Goal: Task Accomplishment & Management: Complete application form

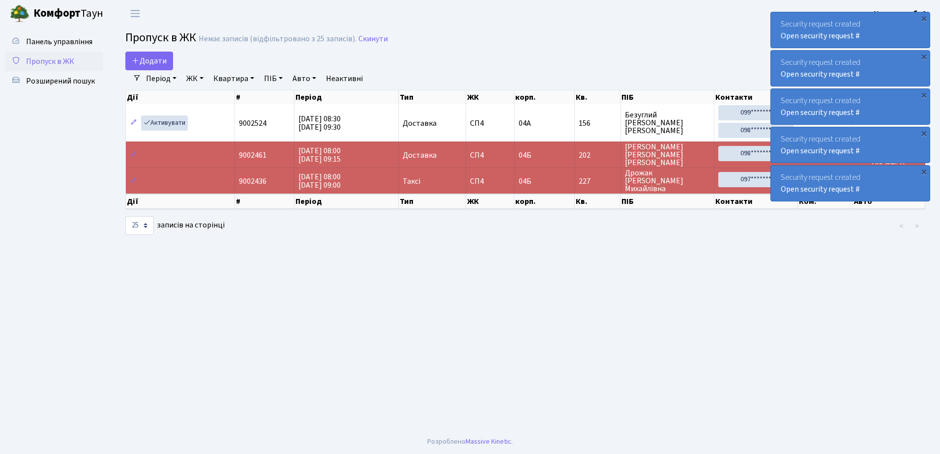
select select "25"
click at [48, 79] on span "Розширений пошук" at bounding box center [60, 81] width 69 height 11
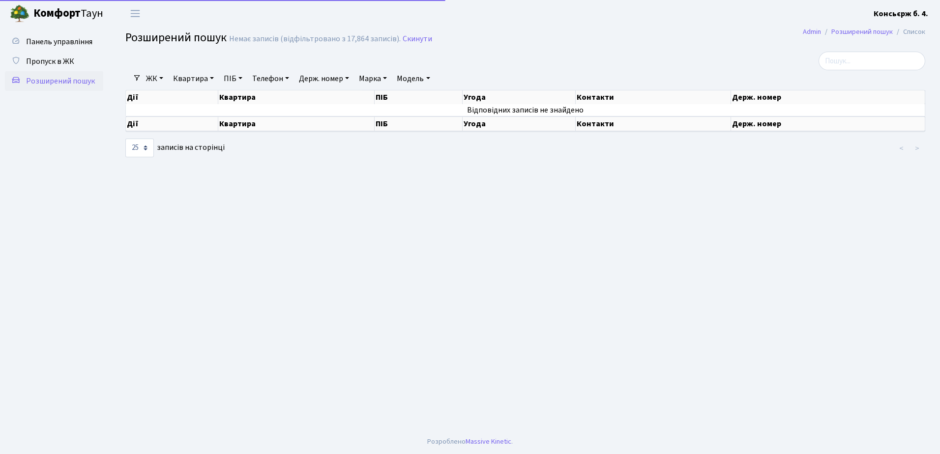
select select "25"
click at [46, 58] on span "Пропуск в ЖК" at bounding box center [50, 61] width 48 height 11
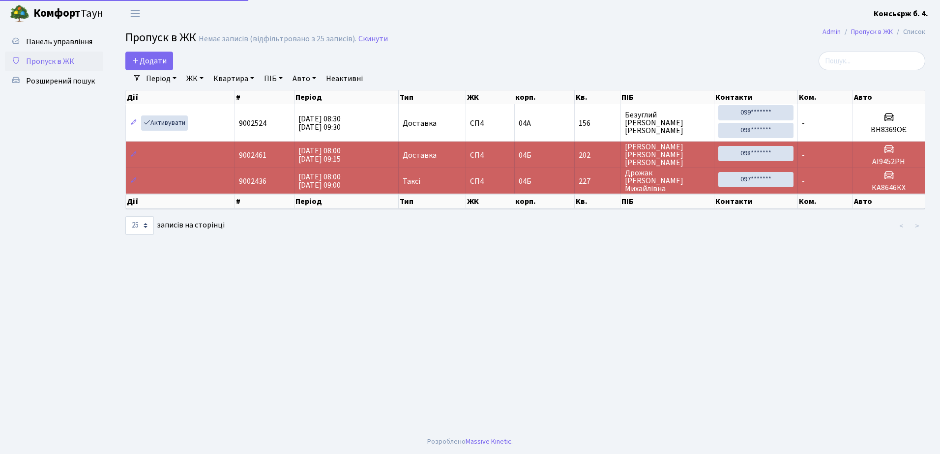
select select "25"
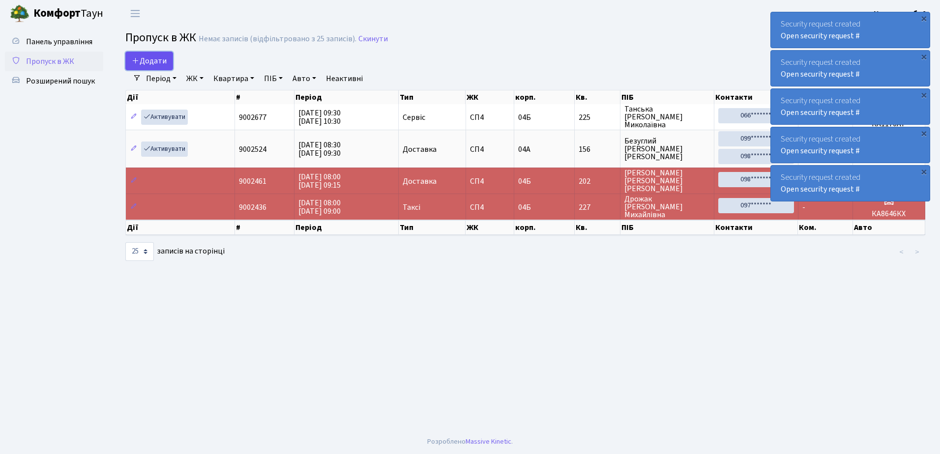
click at [150, 61] on span "Додати" at bounding box center [149, 61] width 35 height 11
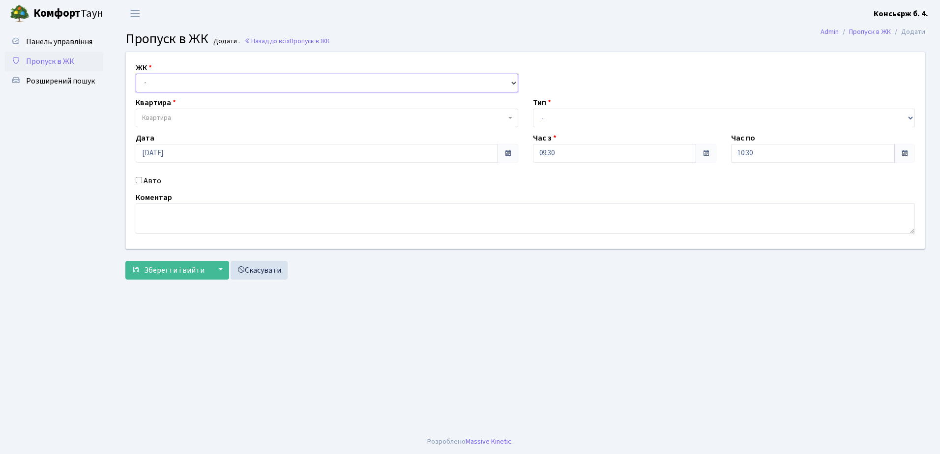
click at [174, 82] on select "- СП4, Столичне шосе, 5" at bounding box center [327, 83] width 382 height 19
select select "325"
click at [136, 74] on select "- СП4, Столичне шосе, 5" at bounding box center [327, 83] width 382 height 19
select select
click at [200, 116] on span "Квартира" at bounding box center [324, 118] width 364 height 10
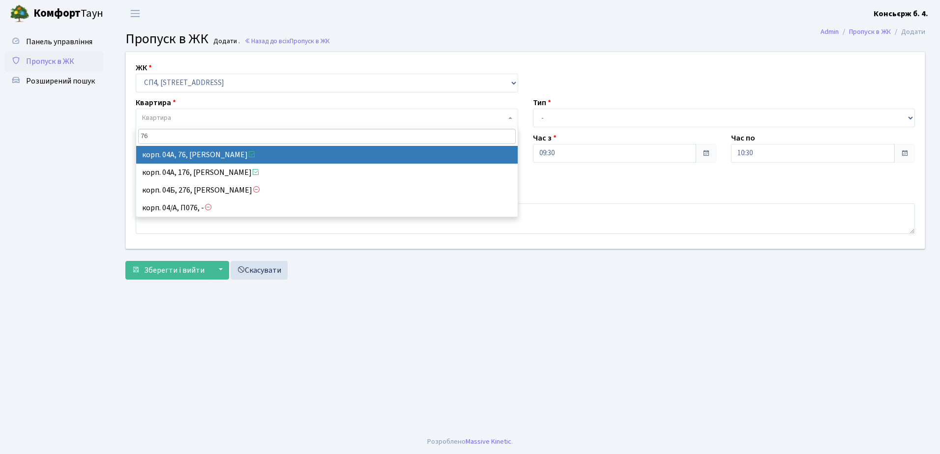
type input "76"
select select "21104"
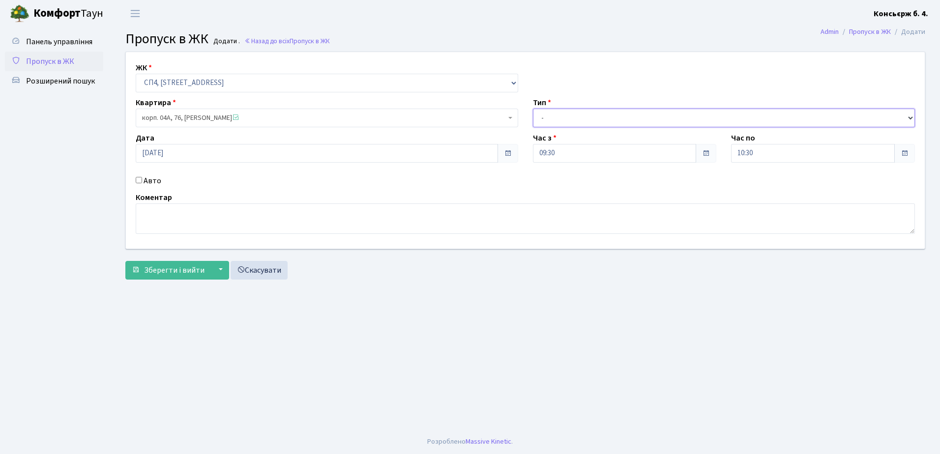
click at [601, 117] on select "- Доставка Таксі Гості Сервіс" at bounding box center [724, 118] width 382 height 19
select select "18"
click at [533, 109] on select "- Доставка Таксі Гості Сервіс" at bounding box center [724, 118] width 382 height 19
click at [139, 179] on input "Авто" at bounding box center [139, 180] width 6 height 6
checkbox input "true"
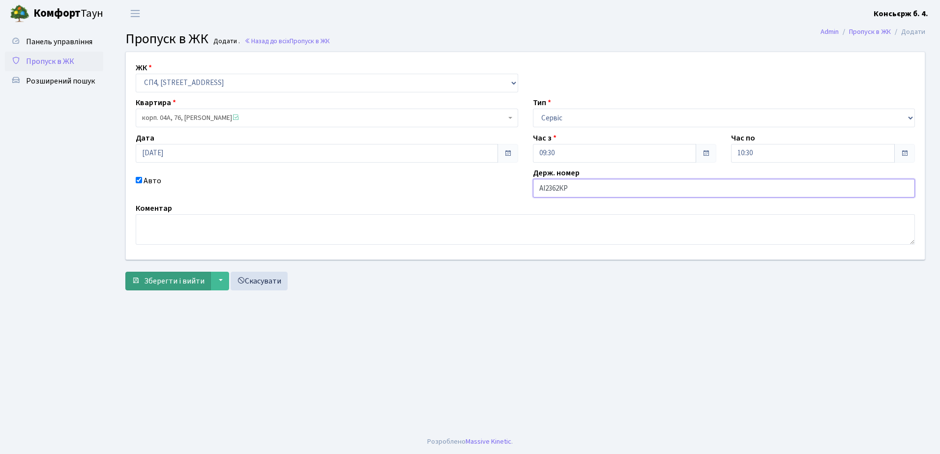
type input "АІ2362КР"
click at [180, 279] on span "Зберегти і вийти" at bounding box center [174, 281] width 60 height 11
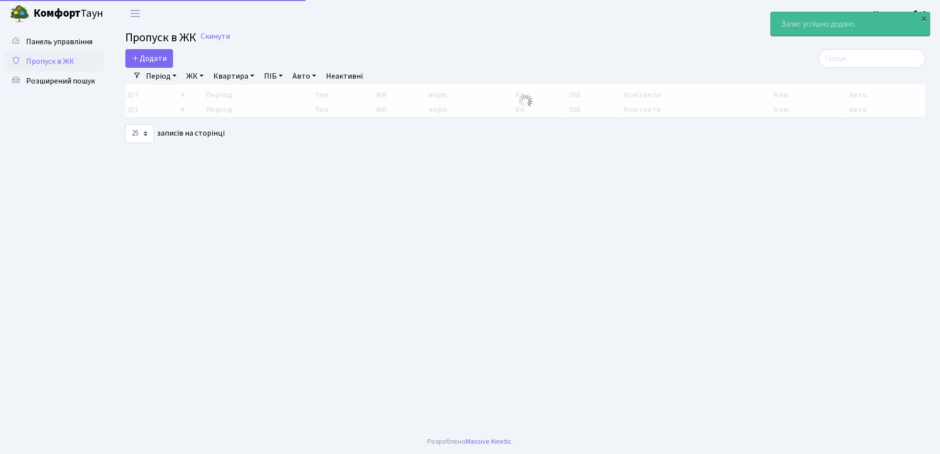
select select "25"
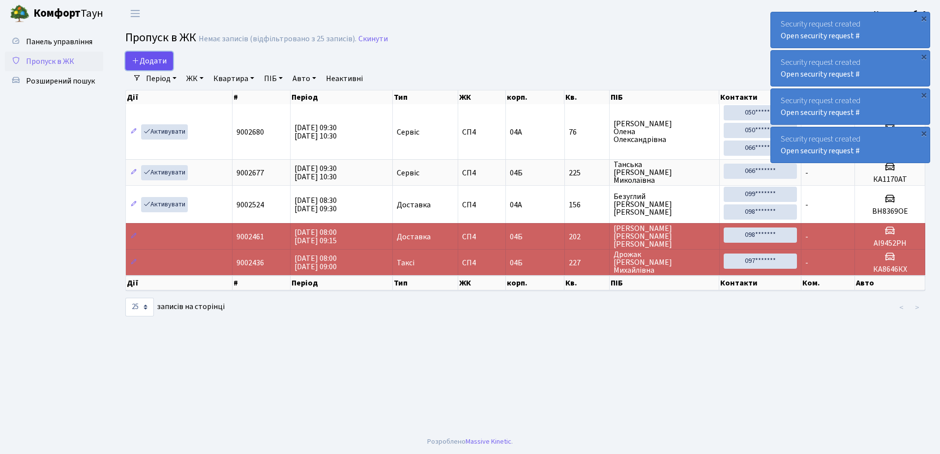
click at [151, 57] on span "Додати" at bounding box center [149, 61] width 35 height 11
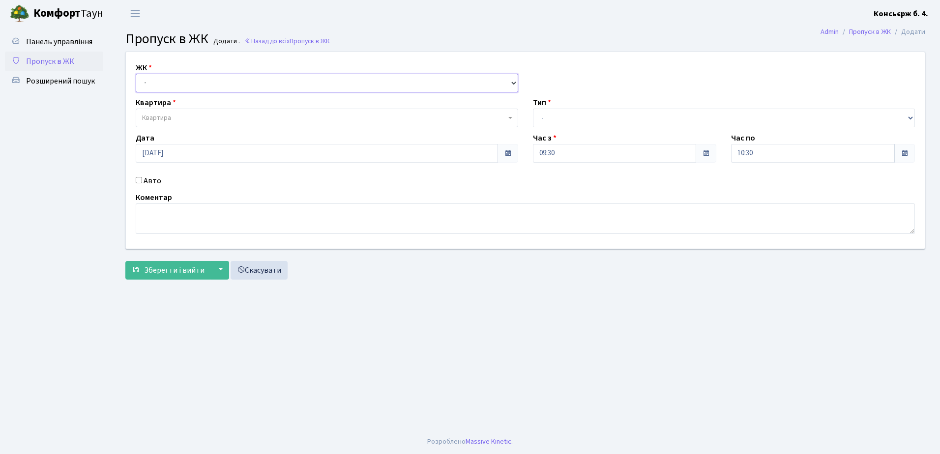
click at [172, 79] on select "- СП4, Столичне шосе, 5" at bounding box center [327, 83] width 382 height 19
select select "325"
click at [136, 74] on select "- СП4, Столичне шосе, 5" at bounding box center [327, 83] width 382 height 19
select select
click at [193, 114] on span "Квартира" at bounding box center [324, 118] width 364 height 10
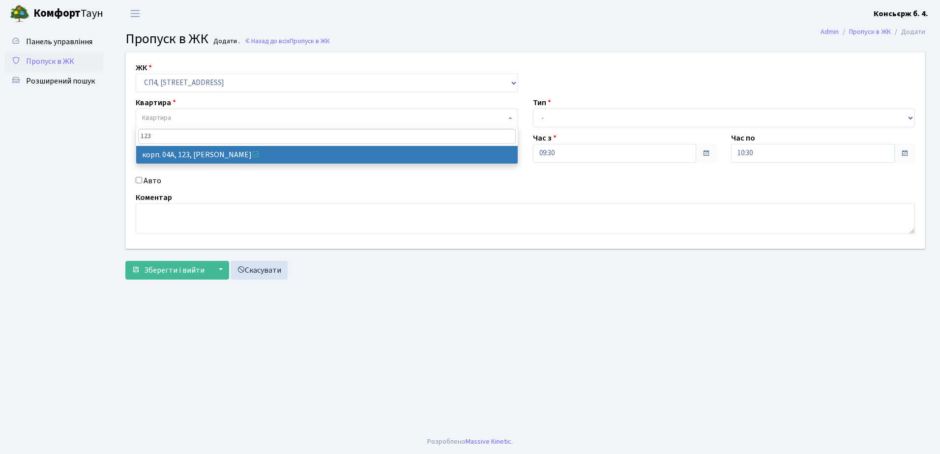
type input "123"
select select "21151"
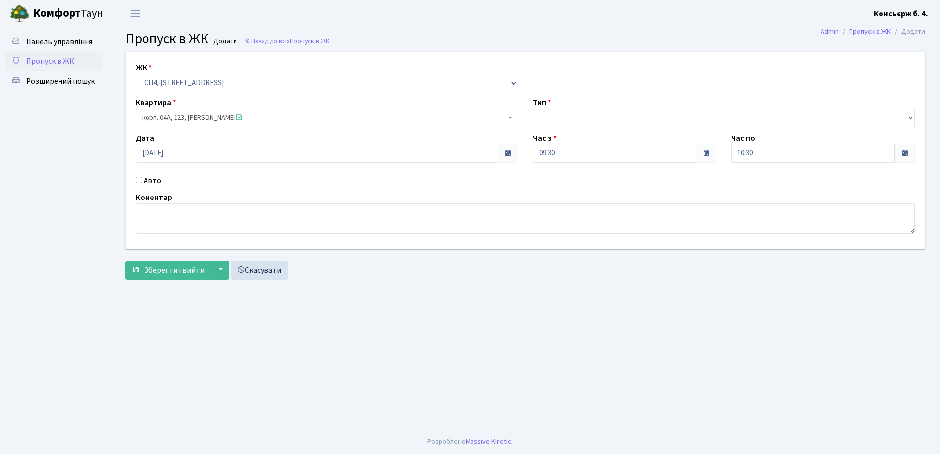
click at [139, 180] on input "Авто" at bounding box center [139, 180] width 6 height 6
checkbox input "true"
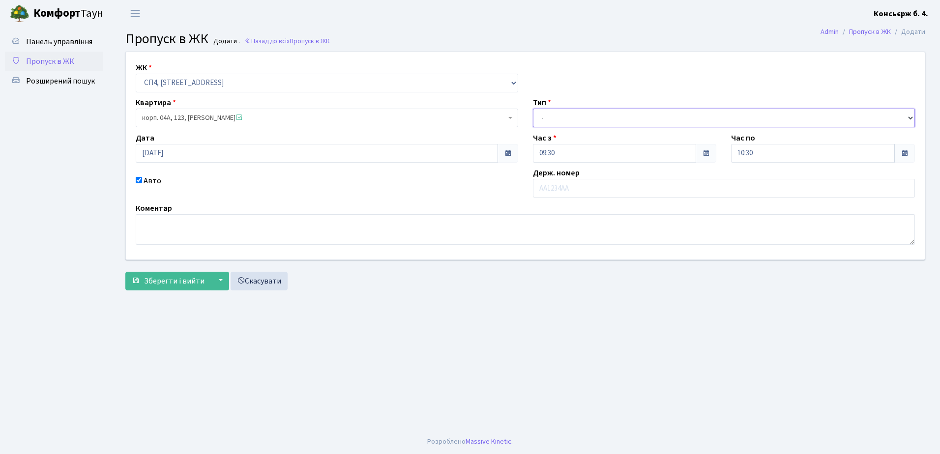
click at [599, 114] on select "- Доставка Таксі Гості Сервіс" at bounding box center [724, 118] width 382 height 19
select select "1"
click at [533, 109] on select "- Доставка Таксі Гості Сервіс" at bounding box center [724, 118] width 382 height 19
click at [595, 186] on input "text" at bounding box center [724, 188] width 382 height 19
type input "АА9003ІХ"
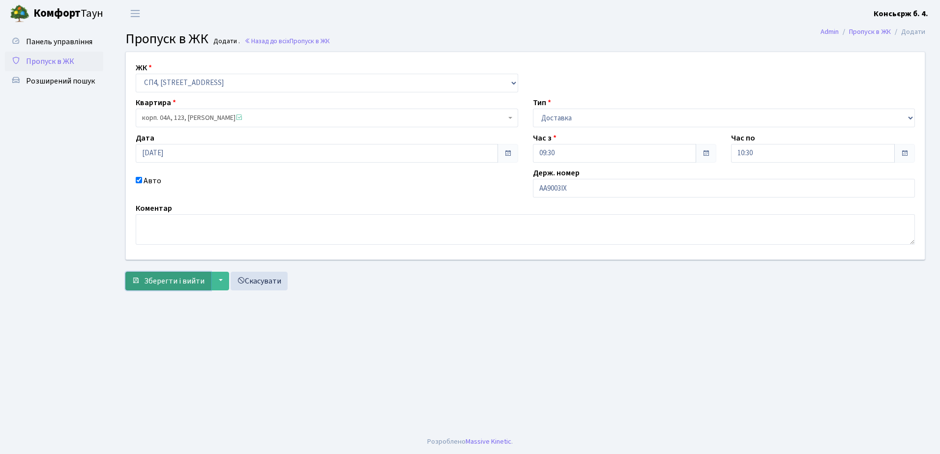
click at [149, 279] on span "Зберегти і вийти" at bounding box center [174, 281] width 60 height 11
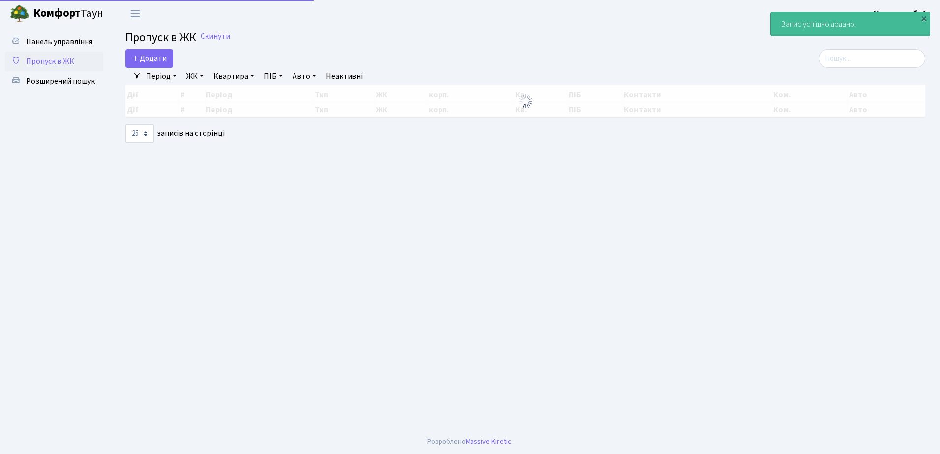
select select "25"
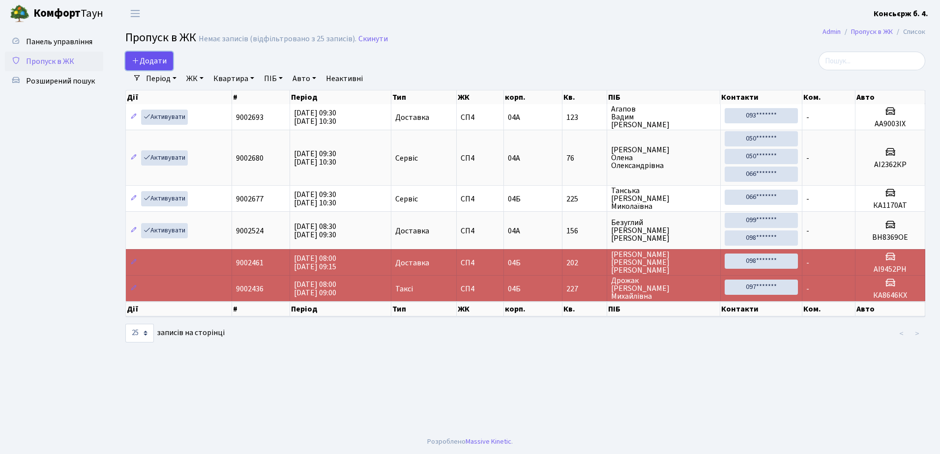
click at [149, 58] on span "Додати" at bounding box center [149, 61] width 35 height 11
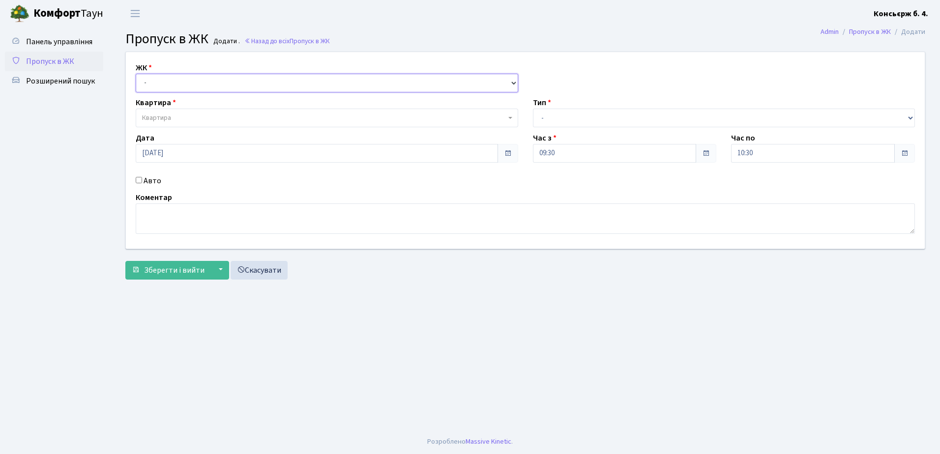
click at [169, 80] on select "- СП4, Столичне шосе, 5" at bounding box center [327, 83] width 382 height 19
select select "325"
click at [136, 74] on select "- СП4, Столичне шосе, 5" at bounding box center [327, 83] width 382 height 19
select select
click at [197, 117] on span "Квартира" at bounding box center [324, 118] width 364 height 10
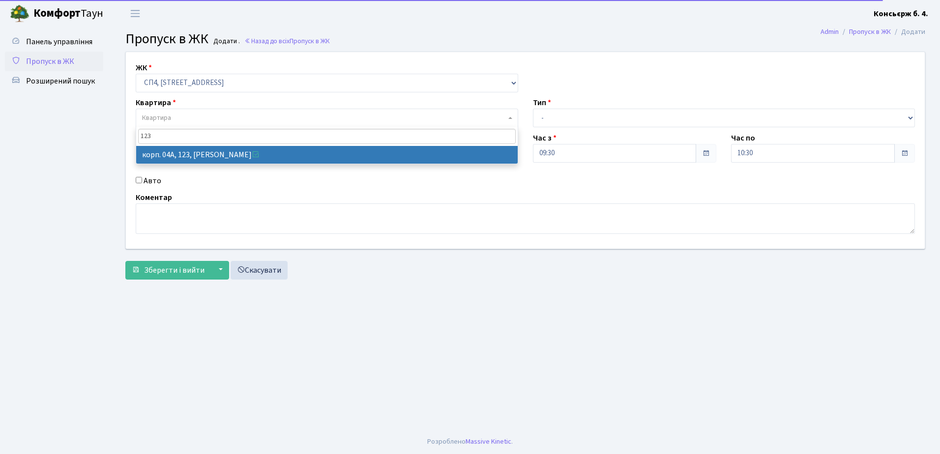
type input "123"
select select "21151"
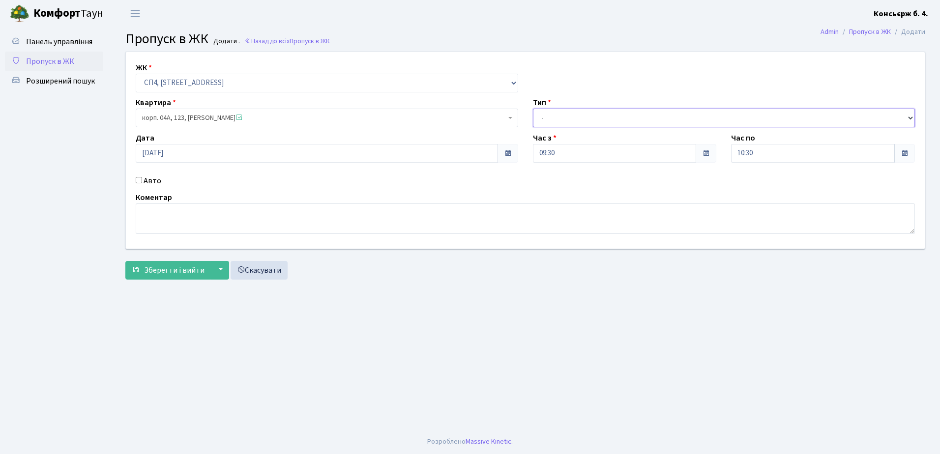
click at [573, 116] on select "- Доставка Таксі Гості Сервіс" at bounding box center [724, 118] width 382 height 19
select select "18"
click at [533, 109] on select "- Доставка Таксі Гості Сервіс" at bounding box center [724, 118] width 382 height 19
click at [252, 211] on textarea at bounding box center [525, 219] width 779 height 30
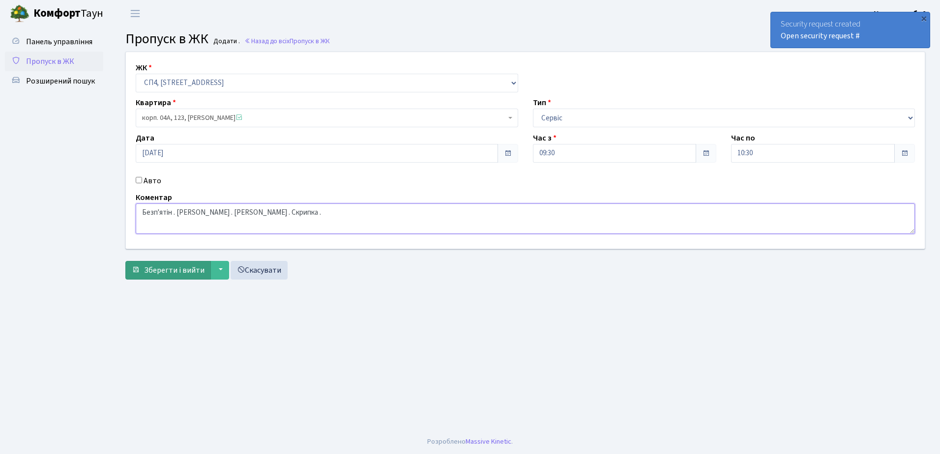
type textarea "Безп'ятін . [PERSON_NAME] . [PERSON_NAME] . Скрипка ."
click at [178, 267] on span "Зберегти і вийти" at bounding box center [174, 270] width 60 height 11
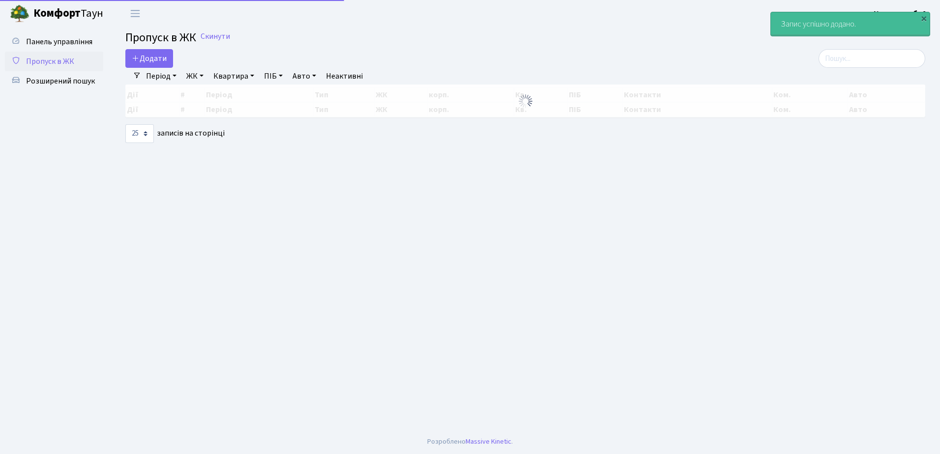
select select "25"
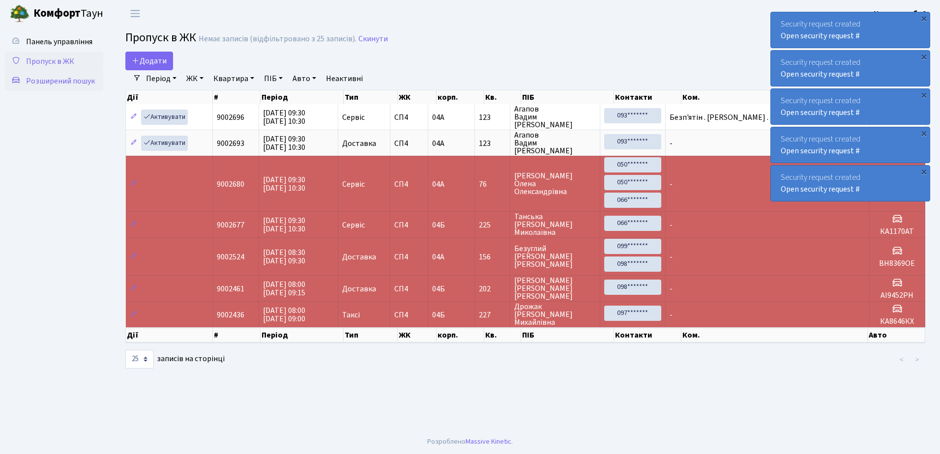
click at [57, 82] on span "Розширений пошук" at bounding box center [60, 81] width 69 height 11
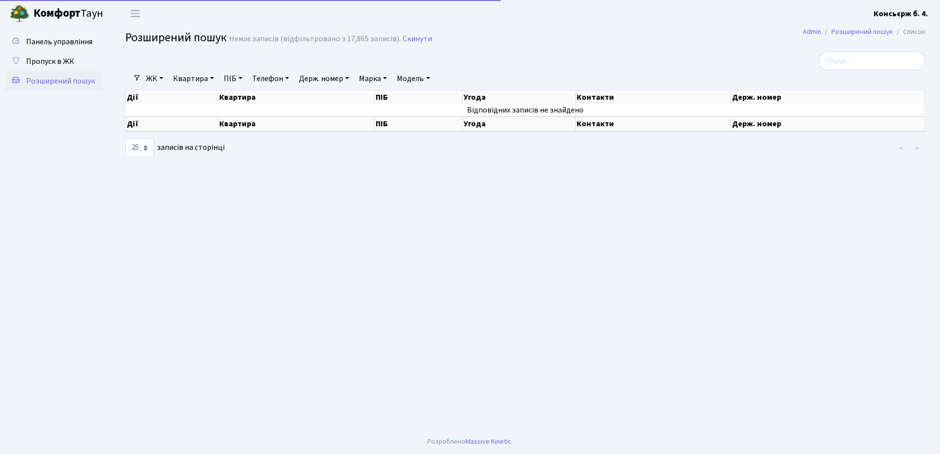
select select "25"
click at [54, 61] on span "Пропуск в ЖК" at bounding box center [50, 61] width 48 height 11
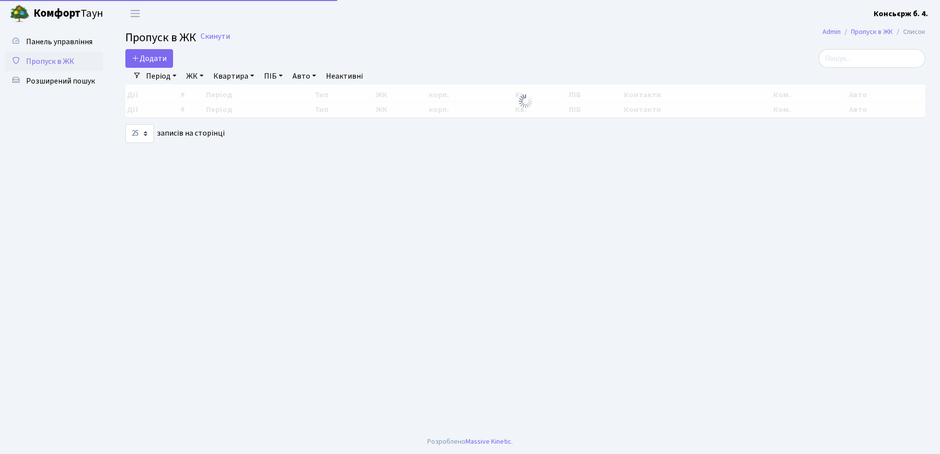
select select "25"
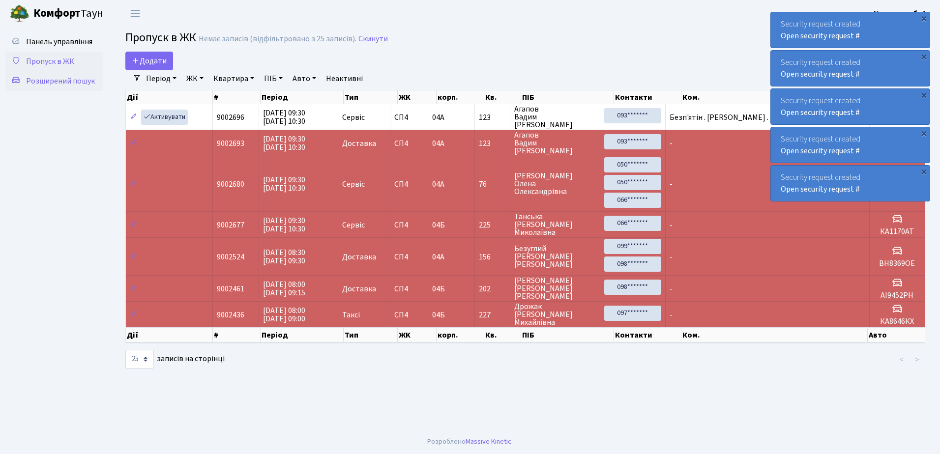
click at [64, 81] on span "Розширений пошук" at bounding box center [60, 81] width 69 height 11
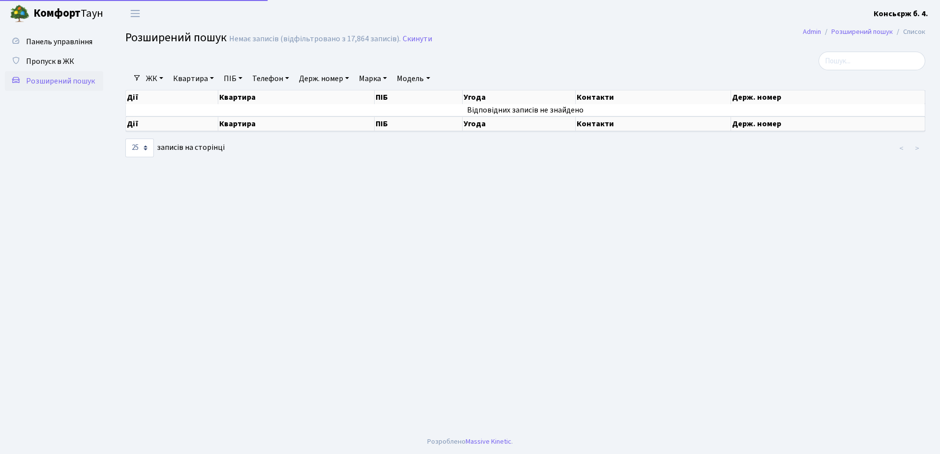
select select "25"
click at [57, 54] on link "Пропуск в ЖК" at bounding box center [54, 62] width 98 height 20
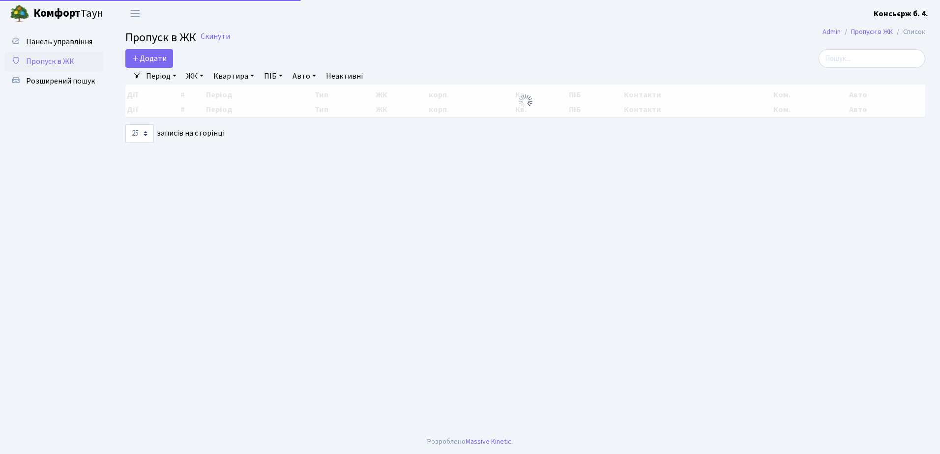
select select "25"
